Goal: Task Accomplishment & Management: Complete application form

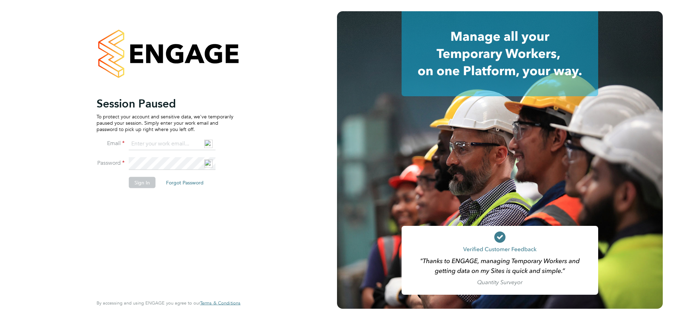
click at [165, 144] on input at bounding box center [172, 144] width 87 height 13
click at [154, 141] on input at bounding box center [172, 144] width 87 height 13
type input "pebuka734@gmail.com"
click at [143, 181] on button "Sign In" at bounding box center [142, 182] width 27 height 11
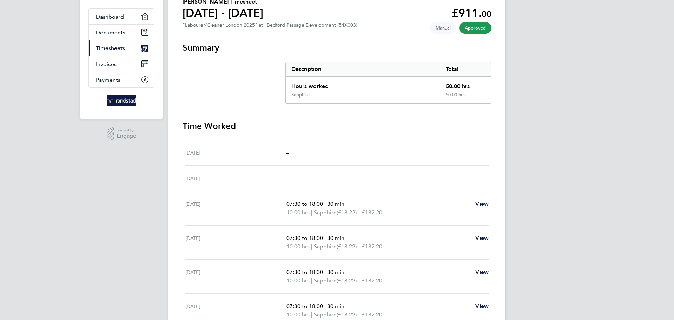
scroll to position [24, 0]
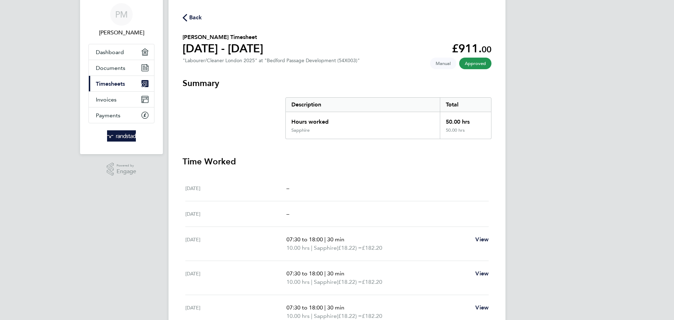
click at [193, 17] on span "Back" at bounding box center [195, 17] width 13 height 8
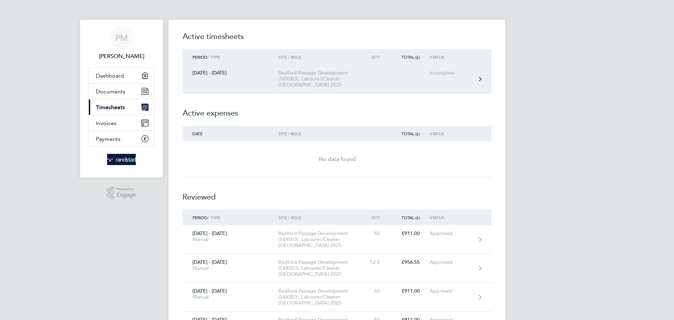
click at [381, 74] on link "[DATE] - [DATE] Bedford Passage Development (54X003), Labourer/Cleaner London 2…" at bounding box center [337, 79] width 309 height 29
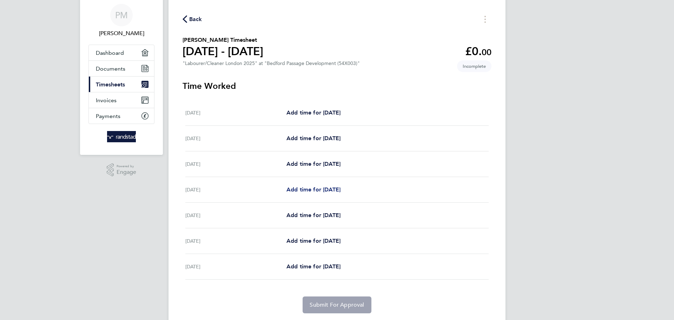
scroll to position [35, 0]
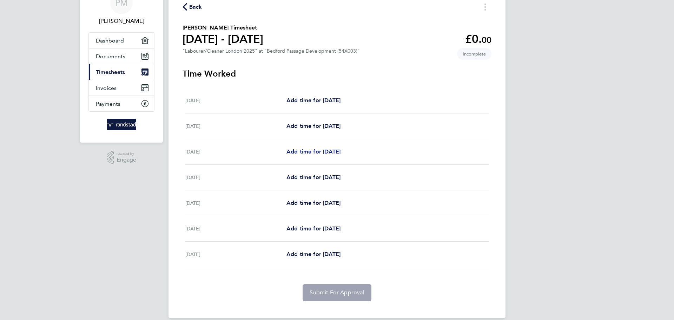
click at [323, 149] on span "Add time for [DATE]" at bounding box center [313, 151] width 54 height 7
select select "30"
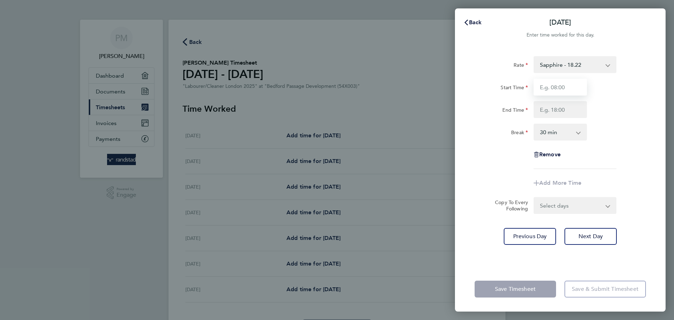
click at [567, 88] on input "Start Time" at bounding box center [559, 87] width 53 height 17
type input "07:30"
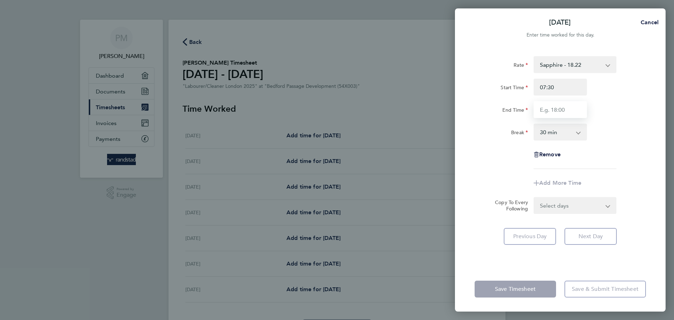
click at [559, 111] on input "End Time" at bounding box center [559, 109] width 53 height 17
type input "18:00"
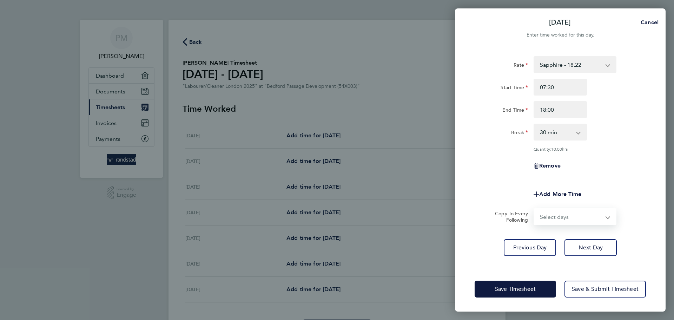
click at [601, 205] on form "Rate Sapphire - 18.22 Overtime - 27.81 Overtime 2 - 37.08 Start Time 07:30 End …" at bounding box center [560, 140] width 171 height 169
select select "TUE"
click at [534, 209] on select "Select days Day [DATE] [DATE] [DATE] [DATE]" at bounding box center [571, 216] width 74 height 15
select select "[DATE]"
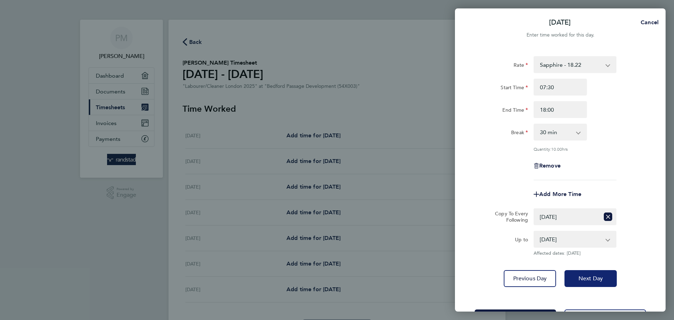
click at [595, 276] on span "Next Day" at bounding box center [590, 278] width 24 height 7
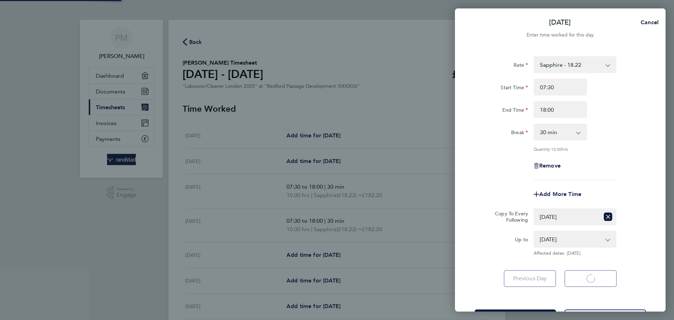
select select "30"
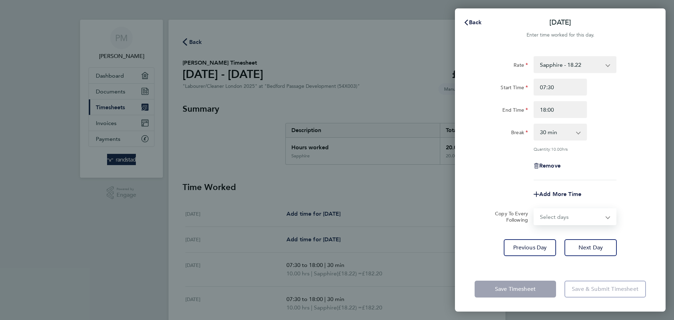
click at [602, 218] on select "Select days Day [DATE] [DATE] [DATE]" at bounding box center [571, 216] width 74 height 15
select select "WED"
click at [534, 209] on select "Select days Day [DATE] [DATE] [DATE]" at bounding box center [571, 216] width 74 height 15
select select "[DATE]"
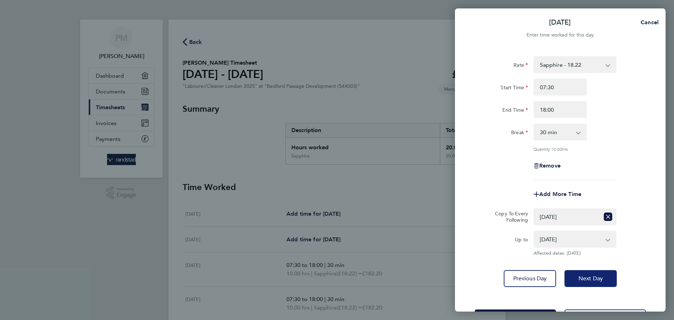
click at [583, 277] on span "Next Day" at bounding box center [590, 278] width 24 height 7
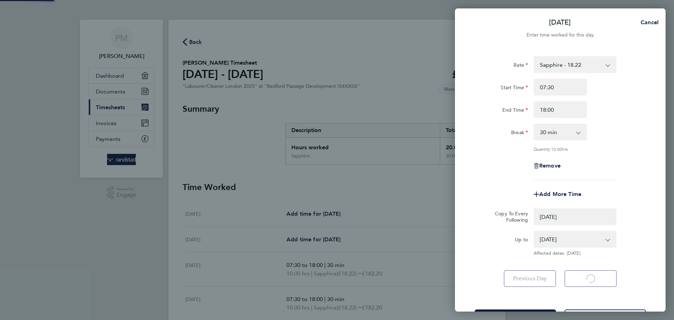
select select "0: null"
select select "30"
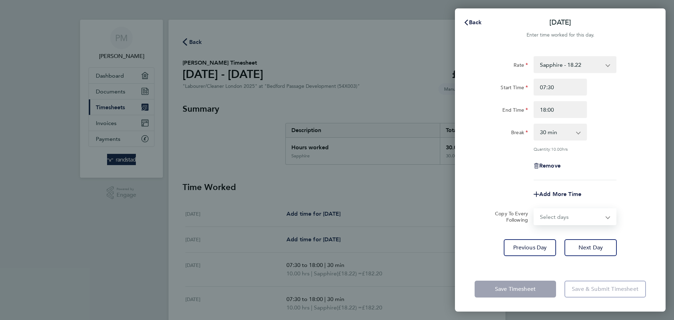
click at [606, 217] on select "Select days Day [DATE] [DATE]" at bounding box center [571, 216] width 74 height 15
select select "THU"
click at [534, 209] on select "Select days Day [DATE] [DATE]" at bounding box center [571, 216] width 74 height 15
select select "[DATE]"
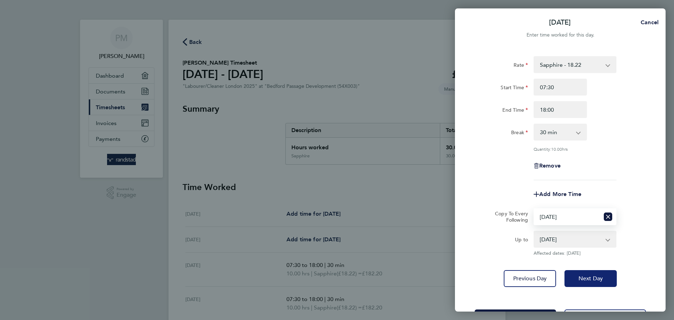
click at [583, 275] on span "Next Day" at bounding box center [590, 278] width 24 height 7
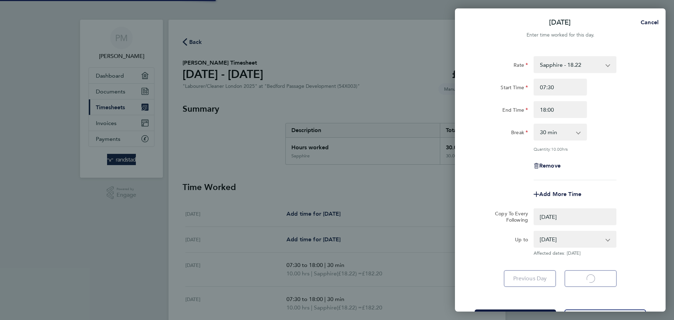
select select "0: null"
select select "30"
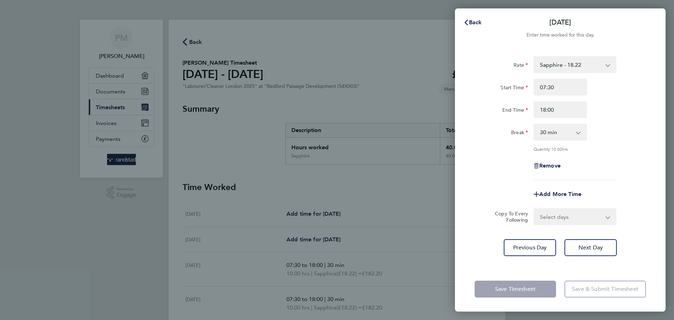
click at [602, 217] on select "Select days [DATE]" at bounding box center [571, 216] width 74 height 15
select select "FRI"
click at [534, 209] on select "Select days [DATE]" at bounding box center [571, 216] width 74 height 15
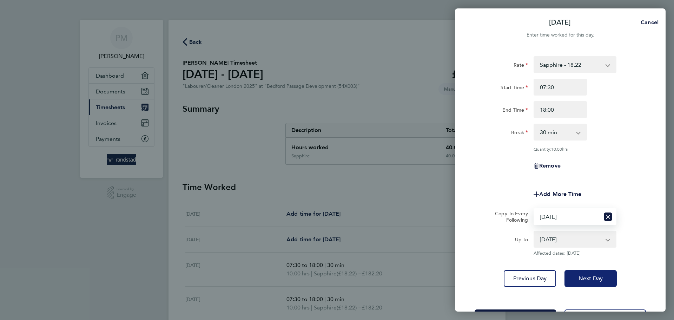
click at [581, 280] on span "Next Day" at bounding box center [590, 278] width 24 height 7
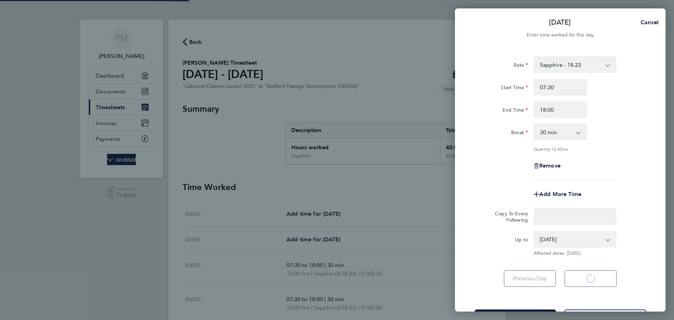
select select "30"
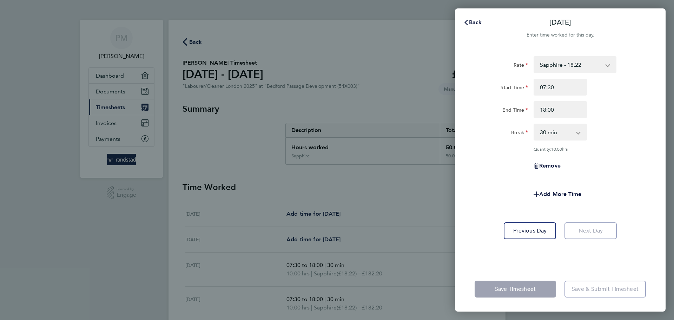
click at [513, 286] on app-form-button "Save Timesheet" at bounding box center [518, 288] width 86 height 17
click at [430, 50] on div "Back [DATE] Enter time worked for this day. Rate Sapphire - 18.22 Overtime 2 - …" at bounding box center [337, 160] width 674 height 320
click at [466, 19] on svg-icon "button" at bounding box center [466, 22] width 6 height 7
